Goal: Communication & Community: Answer question/provide support

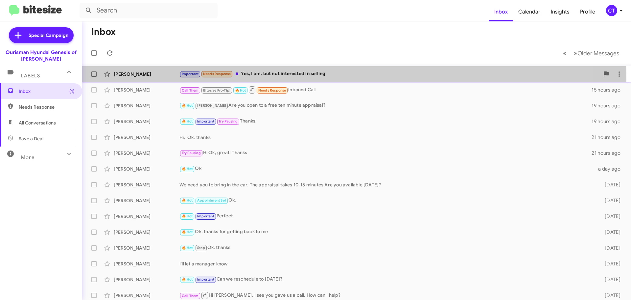
click at [276, 78] on div "[PERSON_NAME] Important Needs Response Yes, I am, but not interested in selling…" at bounding box center [356, 73] width 539 height 13
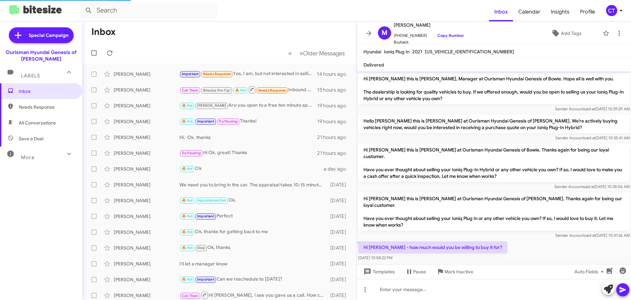
scroll to position [188, 0]
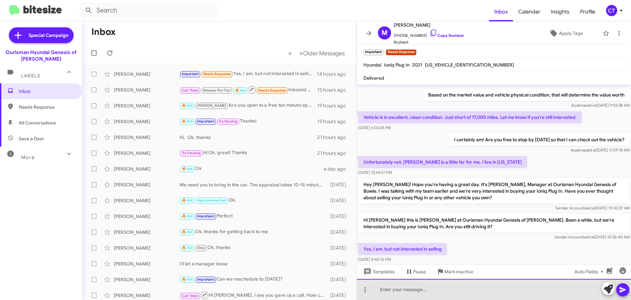
click at [410, 294] on div at bounding box center [494, 289] width 274 height 21
click at [441, 290] on div "Good Morning, thank you fo rgetting back to me." at bounding box center [494, 289] width 274 height 21
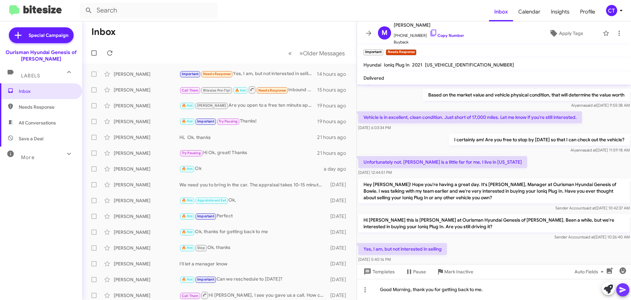
click at [626, 289] on icon at bounding box center [623, 289] width 8 height 8
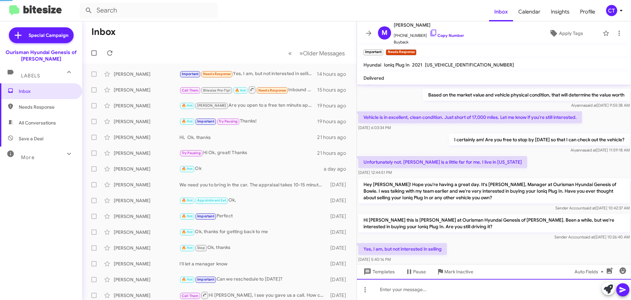
scroll to position [0, 0]
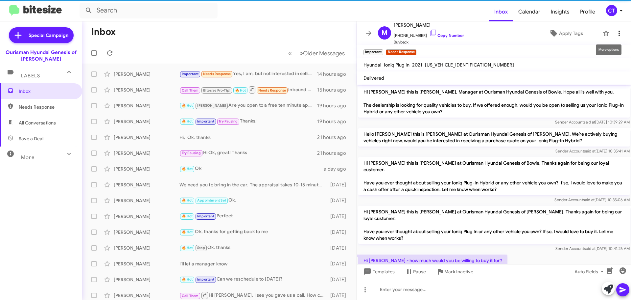
click at [616, 33] on icon at bounding box center [620, 33] width 8 height 8
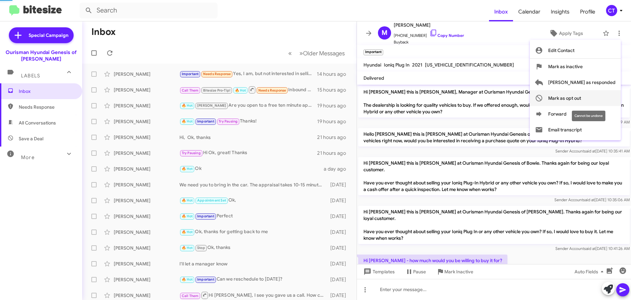
click at [581, 97] on span "Mark as opt out" at bounding box center [564, 98] width 33 height 16
